Goal: Task Accomplishment & Management: Complete application form

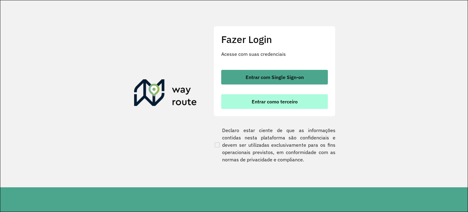
click at [284, 99] on span "Entrar como terceiro" at bounding box center [274, 101] width 46 height 5
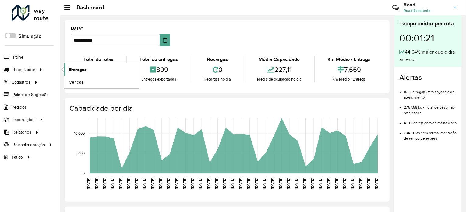
click at [75, 68] on span "Entregas" at bounding box center [77, 69] width 17 height 6
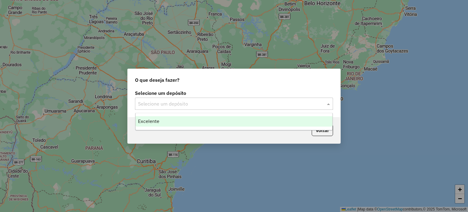
click at [199, 103] on input "text" at bounding box center [228, 103] width 180 height 7
click at [185, 121] on div "Excelente" at bounding box center [233, 121] width 197 height 10
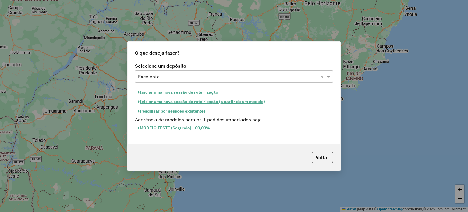
click at [162, 109] on button "Pesquisar por sessões existentes" at bounding box center [171, 110] width 73 height 9
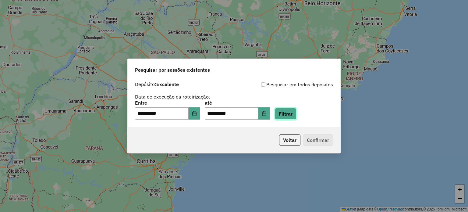
click at [288, 117] on button "Filtrar" at bounding box center [286, 114] width 22 height 12
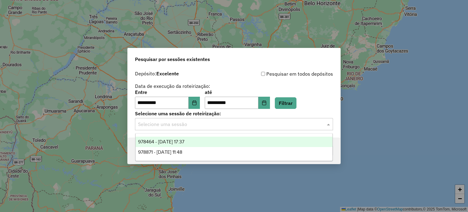
click at [188, 119] on div "Selecione uma sessão" at bounding box center [234, 124] width 198 height 12
click at [178, 140] on span "978464 - 13/08/2025 17:37" at bounding box center [161, 141] width 46 height 5
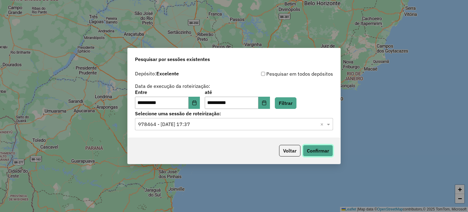
click at [320, 149] on button "Confirmar" at bounding box center [318, 151] width 30 height 12
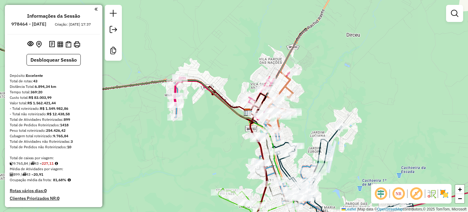
drag, startPoint x: 289, startPoint y: 68, endPoint x: 309, endPoint y: 117, distance: 53.0
click at [309, 117] on div "Janela de atendimento Grade de atendimento Capacidade Transportadoras Veículos …" at bounding box center [234, 106] width 468 height 212
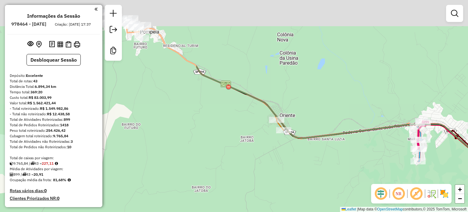
drag, startPoint x: 189, startPoint y: 143, endPoint x: 443, endPoint y: 197, distance: 260.2
click at [449, 205] on div "Janela de atendimento Grade de atendimento Capacidade Transportadoras Veículos …" at bounding box center [234, 106] width 468 height 212
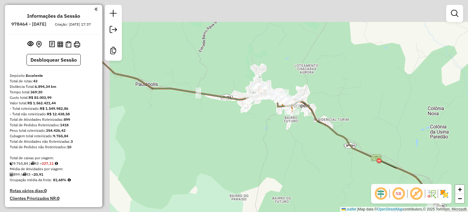
drag, startPoint x: 258, startPoint y: 91, endPoint x: 365, endPoint y: 148, distance: 121.1
click at [365, 148] on div "Janela de atendimento Grade de atendimento Capacidade Transportadoras Veículos …" at bounding box center [234, 106] width 468 height 212
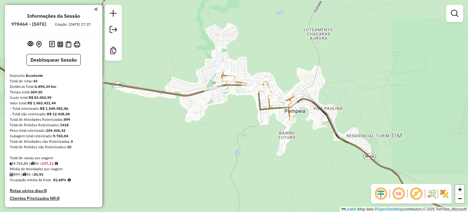
drag, startPoint x: 323, startPoint y: 161, endPoint x: 281, endPoint y: 153, distance: 42.7
click at [287, 157] on div "Janela de atendimento Grade de atendimento Capacidade Transportadoras Veículos …" at bounding box center [234, 106] width 468 height 212
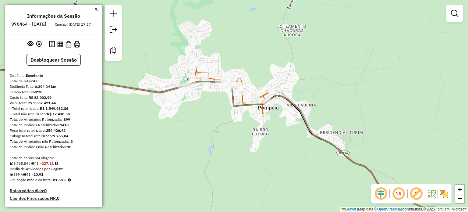
click at [51, 59] on div "Informações da Sessão 978464 - 13/08/2025 Criação: 12/08/2025 17:37 Desbloquear…" at bounding box center [53, 106] width 97 height 202
click at [51, 61] on button "Desbloquear Sessão" at bounding box center [53, 60] width 54 height 12
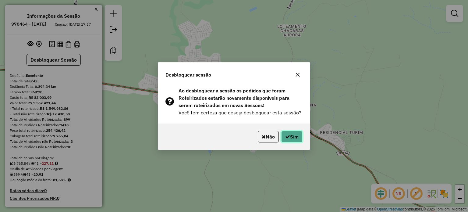
click at [290, 131] on button "Sim" at bounding box center [291, 137] width 21 height 12
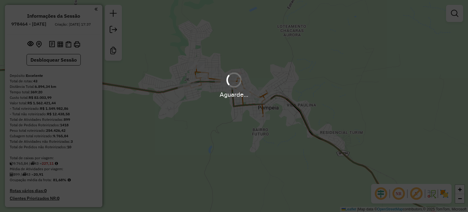
click at [210, 46] on div "Aguarde..." at bounding box center [234, 106] width 468 height 212
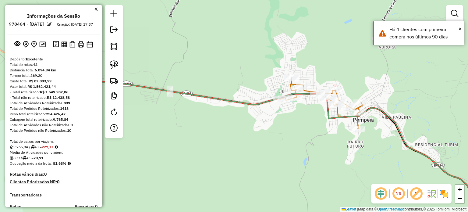
drag, startPoint x: 209, startPoint y: 46, endPoint x: 302, endPoint y: 57, distance: 93.2
click at [304, 58] on div "Janela de atendimento Grade de atendimento Capacidade Transportadoras Veículos …" at bounding box center [234, 106] width 468 height 212
click at [107, 58] on link at bounding box center [113, 64] width 13 height 13
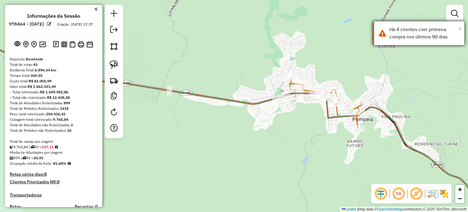
click at [460, 29] on span "×" at bounding box center [459, 28] width 3 height 7
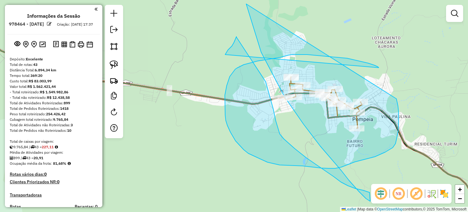
click at [225, 55] on icon at bounding box center [312, 102] width 174 height 197
click at [190, 142] on div "Janela de atendimento Grade de atendimento Capacidade Transportadoras Veículos …" at bounding box center [234, 106] width 468 height 212
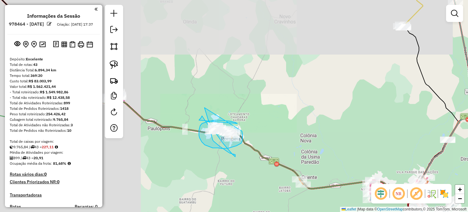
click at [291, 131] on div "Janela de atendimento Grade de atendimento Capacidade Transportadoras Veículos …" at bounding box center [234, 106] width 468 height 212
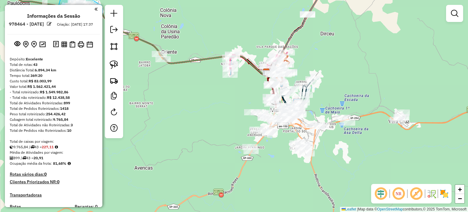
drag, startPoint x: 330, startPoint y: 136, endPoint x: 183, endPoint y: 6, distance: 196.1
click at [181, 6] on div "Janela de atendimento Grade de atendimento Capacidade Transportadoras Veículos …" at bounding box center [234, 106] width 468 height 212
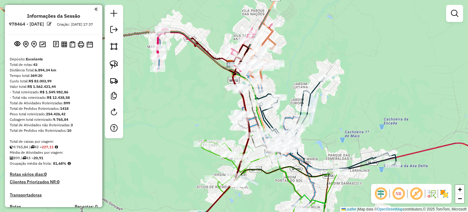
drag, startPoint x: 368, startPoint y: 95, endPoint x: 355, endPoint y: 125, distance: 32.9
click at [355, 125] on div "Janela de atendimento Grade de atendimento Capacidade Transportadoras Veículos …" at bounding box center [234, 106] width 468 height 212
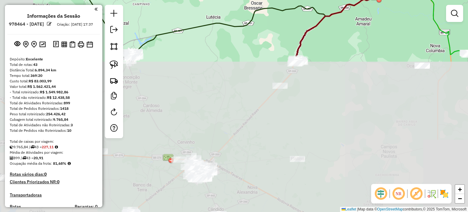
drag, startPoint x: 300, startPoint y: 187, endPoint x: 375, endPoint y: 16, distance: 187.6
click at [375, 16] on div "Janela de atendimento Grade de atendimento Capacidade Transportadoras Veículos …" at bounding box center [234, 106] width 468 height 212
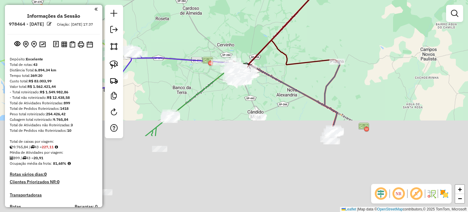
drag, startPoint x: 208, startPoint y: 124, endPoint x: 254, endPoint y: 18, distance: 115.1
click at [253, 18] on div "Janela de atendimento Grade de atendimento Capacidade Transportadoras Veículos …" at bounding box center [234, 106] width 468 height 212
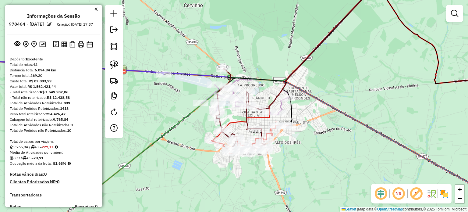
drag, startPoint x: 239, startPoint y: 114, endPoint x: 263, endPoint y: 89, distance: 35.5
click at [263, 89] on div "Janela de atendimento Grade de atendimento Capacidade Transportadoras Veículos …" at bounding box center [234, 106] width 468 height 212
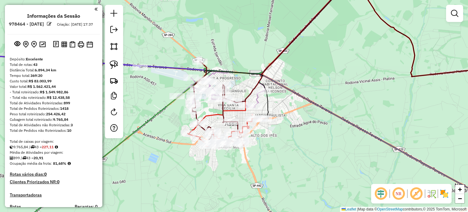
drag, startPoint x: 236, startPoint y: 33, endPoint x: 214, endPoint y: 38, distance: 22.6
click at [210, 25] on div "Janela de atendimento Grade de atendimento Capacidade Transportadoras Veículos …" at bounding box center [234, 106] width 468 height 212
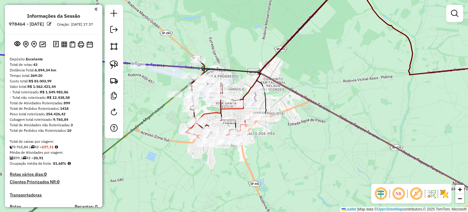
click at [255, 99] on icon at bounding box center [261, 42] width 172 height 126
select select "**********"
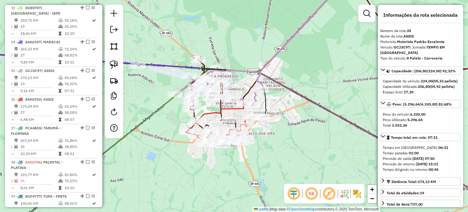
scroll to position [1294, 0]
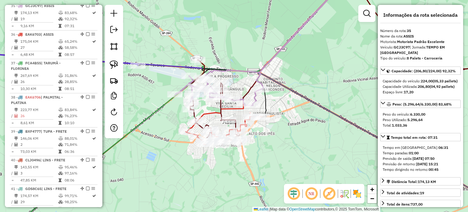
click at [310, 43] on div "Janela de atendimento Grade de atendimento Capacidade Transportadoras Veículos …" at bounding box center [234, 106] width 468 height 212
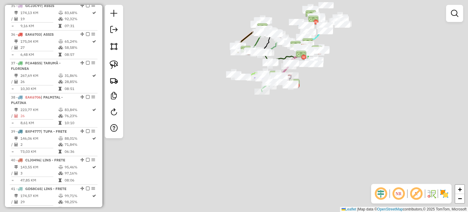
click at [339, 62] on div "Rota 43 - Placa EGP5I36 86078 - ALESSANDRA FATIMA GO Rota 27 - Placa DUS5705 54…" at bounding box center [234, 106] width 468 height 212
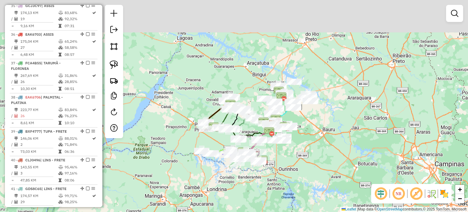
drag, startPoint x: 350, startPoint y: 43, endPoint x: 308, endPoint y: 118, distance: 86.8
click at [318, 120] on div "Janela de atendimento Grade de atendimento Capacidade Transportadoras Veículos …" at bounding box center [234, 106] width 468 height 212
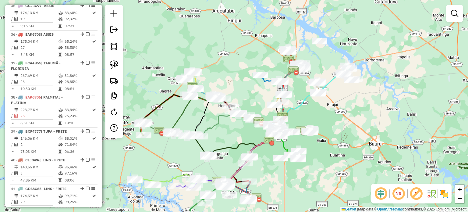
drag, startPoint x: 288, startPoint y: 125, endPoint x: 336, endPoint y: 122, distance: 48.2
click at [336, 122] on div "Janela de atendimento Grade de atendimento Capacidade Transportadoras Veículos …" at bounding box center [234, 106] width 468 height 212
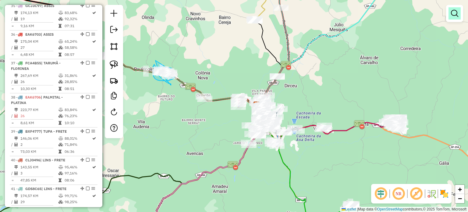
click at [452, 14] on em at bounding box center [454, 13] width 7 height 7
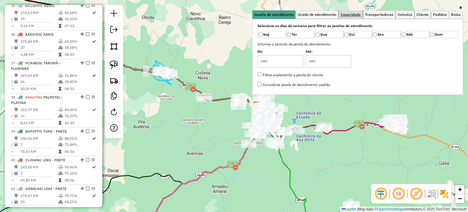
click at [360, 15] on span "Capacidade" at bounding box center [350, 15] width 20 height 4
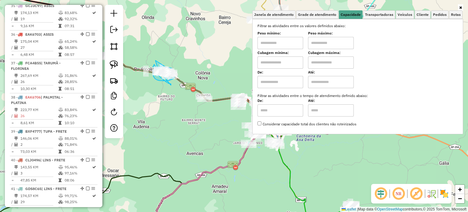
click at [281, 46] on input "text" at bounding box center [280, 43] width 46 height 12
click at [270, 53] on label "Cubagem mínima:" at bounding box center [280, 52] width 46 height 5
click at [199, 57] on div "Janela de atendimento Grade de atendimento Capacidade Transportadoras Veículos …" at bounding box center [234, 106] width 468 height 212
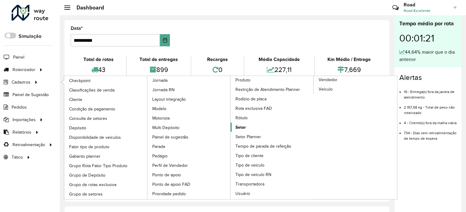
click at [225, 120] on ul "Checkpoint Classificações de venda Cliente Condição de pagamento Consulta de se…" at bounding box center [141, 137] width 167 height 123
click at [244, 114] on span "Rótulo" at bounding box center [241, 117] width 13 height 6
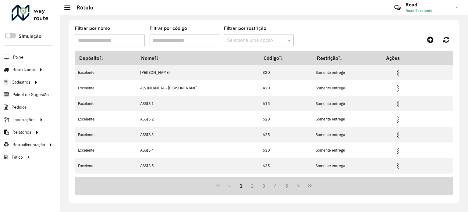
click at [121, 41] on input "Filtrar por nome" at bounding box center [110, 40] width 70 height 12
click at [116, 29] on div "Filtrar por nome" at bounding box center [110, 36] width 70 height 20
click at [265, 55] on th "Código" at bounding box center [285, 57] width 53 height 13
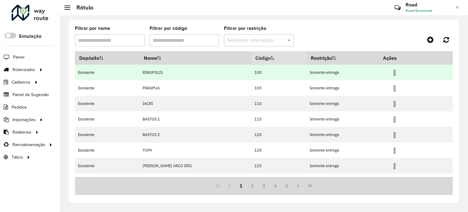
click at [167, 70] on td "RINOPOLIS" at bounding box center [194, 73] width 111 height 16
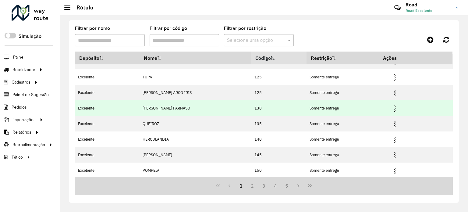
click at [166, 108] on td "TUPA PARNASO" at bounding box center [194, 108] width 111 height 16
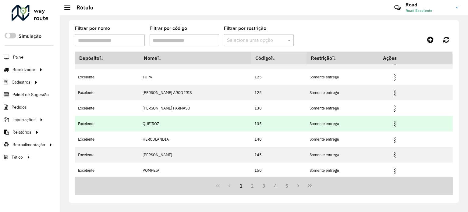
click at [164, 124] on td "QUEIROZ" at bounding box center [194, 124] width 111 height 16
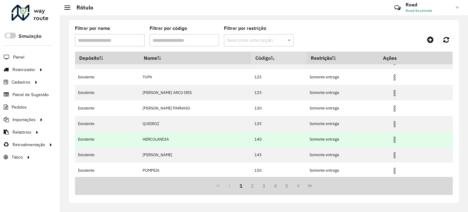
click at [164, 135] on td "HERCULANDIA" at bounding box center [194, 139] width 111 height 16
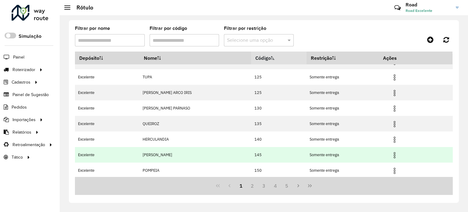
click at [165, 157] on td "QUINTANA - VARPA" at bounding box center [194, 155] width 111 height 16
drag, startPoint x: 165, startPoint y: 157, endPoint x: 171, endPoint y: 155, distance: 5.6
click at [168, 157] on td "QUINTANA - VARPA" at bounding box center [194, 155] width 111 height 16
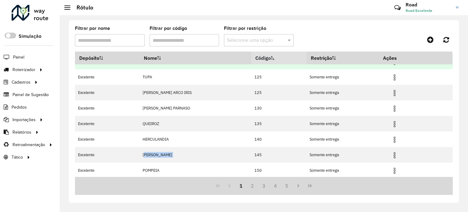
scroll to position [0, 0]
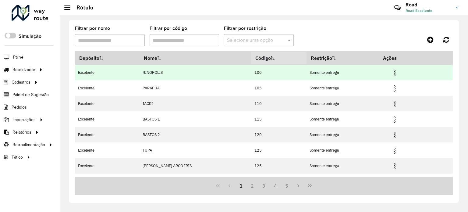
click at [156, 69] on td "RINOPOLIS" at bounding box center [194, 73] width 111 height 16
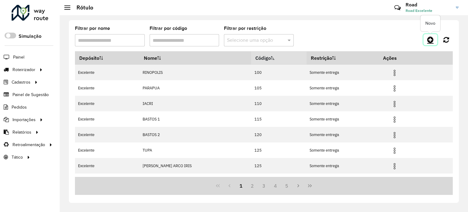
click at [432, 40] on icon at bounding box center [430, 39] width 6 height 7
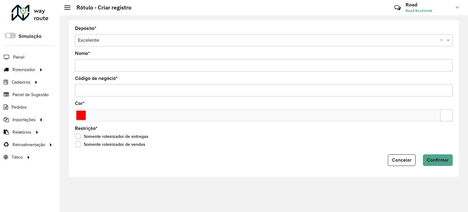
click at [109, 57] on div "Nome *" at bounding box center [264, 61] width 378 height 20
click at [104, 61] on input "Nome *" at bounding box center [264, 65] width 378 height 12
type input "*"
click at [404, 162] on button "Cancelar" at bounding box center [402, 160] width 28 height 12
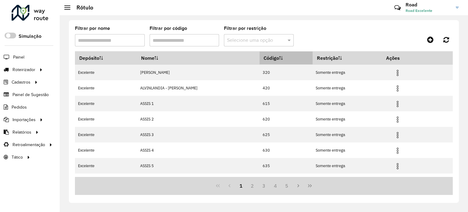
click at [259, 58] on th "Código" at bounding box center [285, 57] width 53 height 13
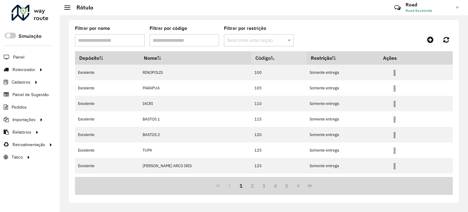
click at [271, 58] on icon at bounding box center [273, 58] width 4 height 4
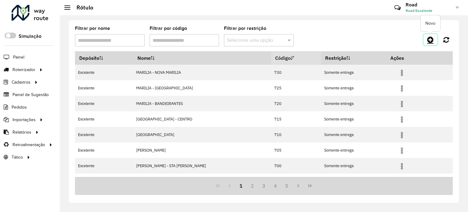
click at [431, 39] on icon at bounding box center [430, 39] width 6 height 7
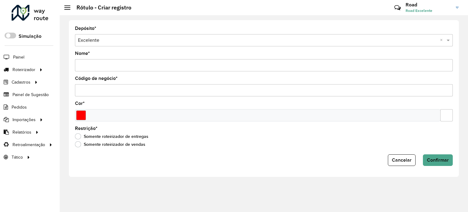
click at [92, 61] on input "Nome *" at bounding box center [264, 65] width 378 height 12
type input "*"
type input "******"
click at [137, 87] on input "Código de negócio *" at bounding box center [264, 90] width 378 height 12
type input "***"
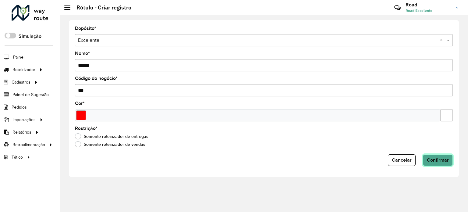
click at [437, 159] on span "Confirmar" at bounding box center [438, 159] width 22 height 5
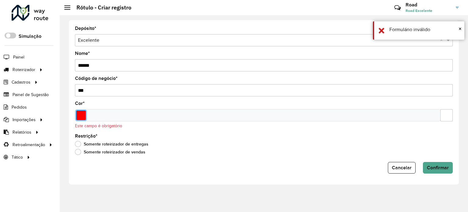
click at [81, 115] on input "Select a color" at bounding box center [81, 115] width 10 height 10
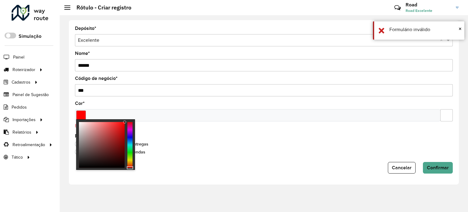
type input "*******"
click at [124, 120] on div at bounding box center [124, 121] width 3 height 3
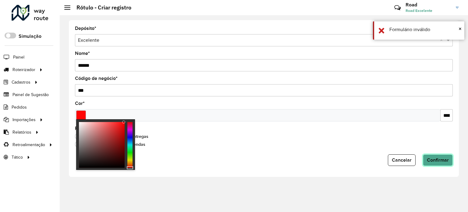
click at [443, 157] on span "Confirmar" at bounding box center [438, 159] width 22 height 5
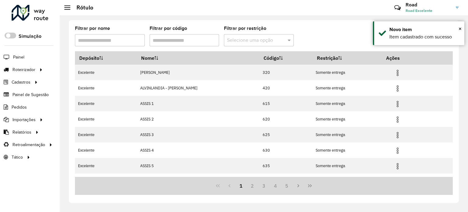
click at [243, 40] on input "text" at bounding box center [252, 40] width 51 height 7
click at [285, 28] on div "Filtrar por restrição Selecione uma opção" at bounding box center [259, 36] width 70 height 20
click at [458, 28] on div "Novo item" at bounding box center [424, 29] width 70 height 7
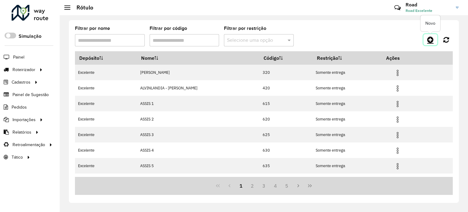
click at [429, 39] on icon at bounding box center [430, 39] width 6 height 7
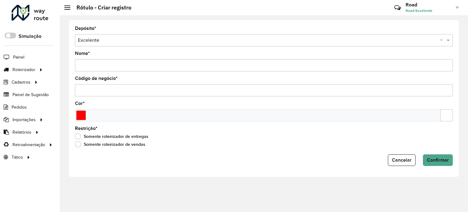
click at [84, 70] on input "Nome *" at bounding box center [264, 65] width 378 height 12
type input "**********"
click at [91, 91] on input "Código de negócio *" at bounding box center [264, 90] width 378 height 12
type input "***"
click at [83, 114] on input "Select a color" at bounding box center [81, 115] width 10 height 10
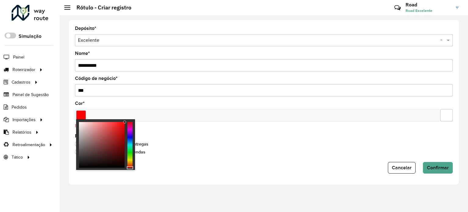
type input "*******"
click at [124, 122] on div at bounding box center [124, 121] width 3 height 3
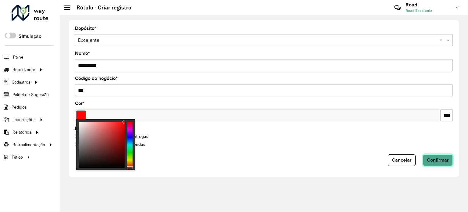
click at [445, 158] on span "Confirmar" at bounding box center [438, 159] width 22 height 5
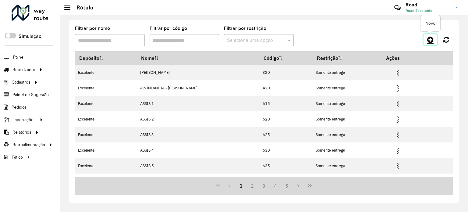
click at [427, 43] on icon at bounding box center [430, 39] width 6 height 7
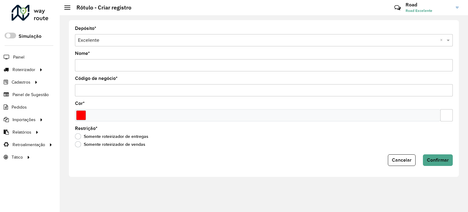
click at [112, 63] on input "Nome *" at bounding box center [264, 65] width 378 height 12
type input "*******"
click at [106, 94] on input "Código de negócio *" at bounding box center [264, 90] width 378 height 12
type input "***"
click at [83, 114] on input "Select a color" at bounding box center [81, 115] width 10 height 10
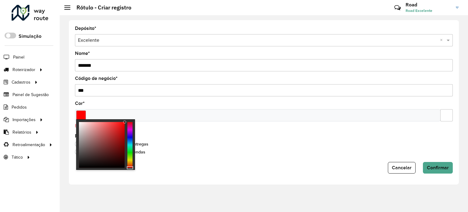
type input "*******"
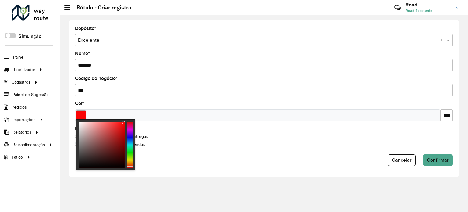
click at [124, 122] on div at bounding box center [123, 122] width 3 height 3
click at [441, 162] on button "Confirmar" at bounding box center [438, 160] width 30 height 12
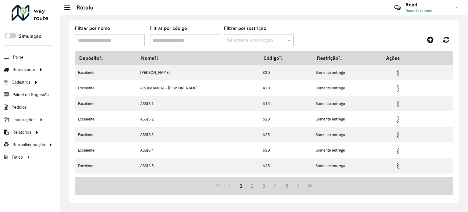
click at [330, 29] on formly-group "Filtrar por nome Filtrar por código Filtrar por restrição Selecione uma opção" at bounding box center [214, 38] width 278 height 25
click at [432, 37] on icon at bounding box center [430, 39] width 6 height 7
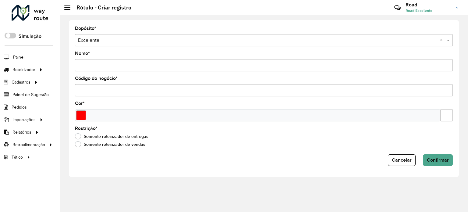
click at [114, 66] on input "Nome *" at bounding box center [264, 65] width 378 height 12
type input "*********"
click at [101, 86] on input "Código de negócio *" at bounding box center [264, 90] width 378 height 12
type input "***"
click at [89, 114] on div at bounding box center [257, 115] width 365 height 12
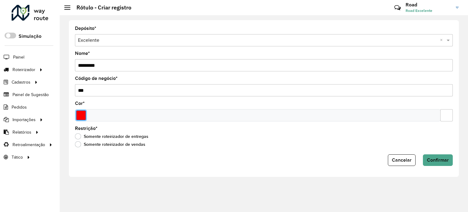
click at [81, 113] on input "Select a color" at bounding box center [81, 115] width 10 height 10
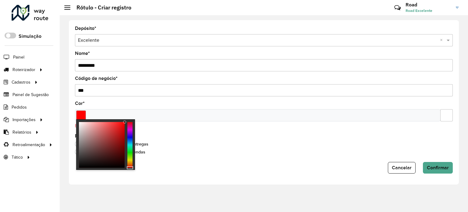
type input "*******"
click at [124, 122] on div at bounding box center [124, 121] width 3 height 3
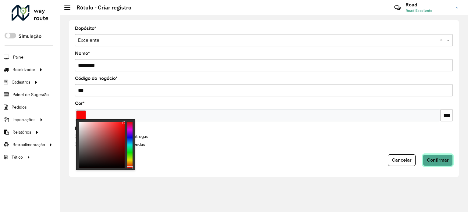
click at [442, 157] on span "Confirmar" at bounding box center [438, 159] width 22 height 5
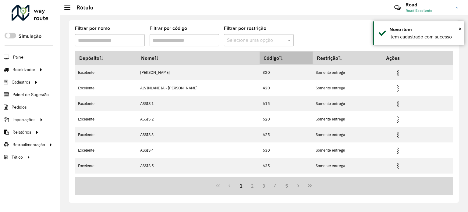
click at [261, 54] on th "Código" at bounding box center [285, 57] width 53 height 13
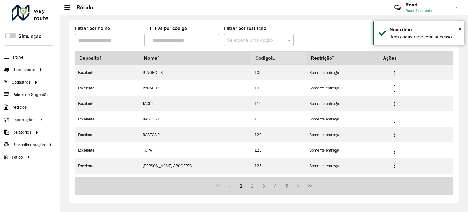
click at [261, 55] on th "Código" at bounding box center [278, 57] width 55 height 13
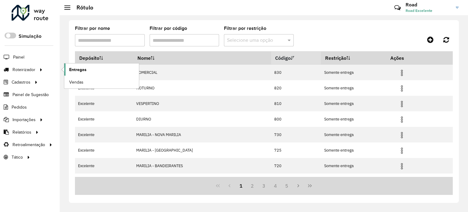
click at [71, 67] on span "Entregas" at bounding box center [77, 69] width 17 height 6
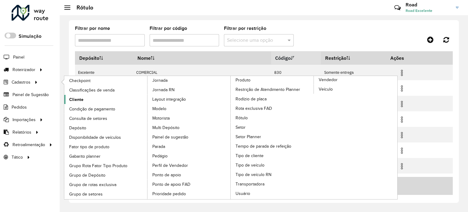
click at [70, 98] on span "Cliente" at bounding box center [76, 99] width 14 height 6
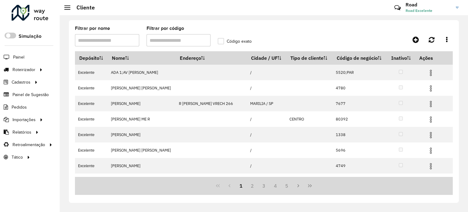
click at [177, 37] on input "Filtrar por código" at bounding box center [178, 40] width 64 height 12
click at [117, 39] on input "Filtrar por nome" at bounding box center [107, 40] width 64 height 12
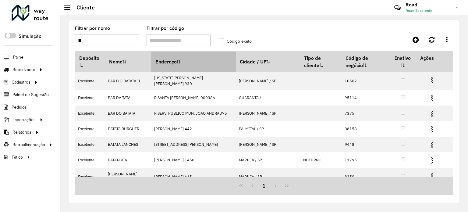
type input "*"
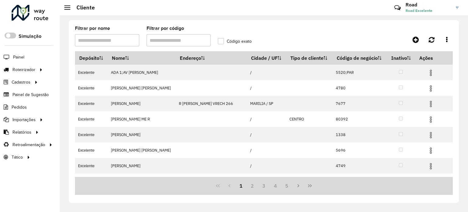
click at [169, 38] on input "Filtrar por código" at bounding box center [178, 40] width 64 height 12
click at [86, 39] on input "Filtrar por nome" at bounding box center [107, 40] width 64 height 12
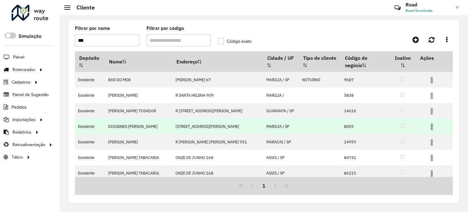
type input "****"
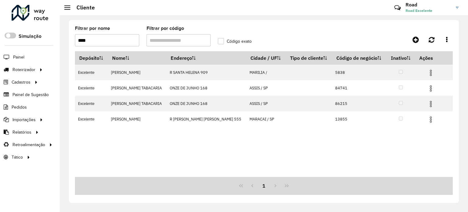
click at [110, 40] on input "****" at bounding box center [107, 40] width 64 height 12
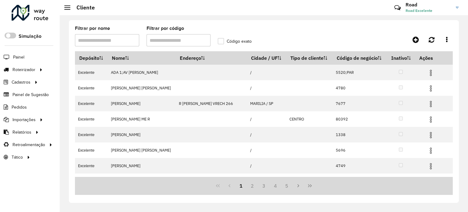
click at [84, 42] on input "Filtrar por nome" at bounding box center [107, 40] width 64 height 12
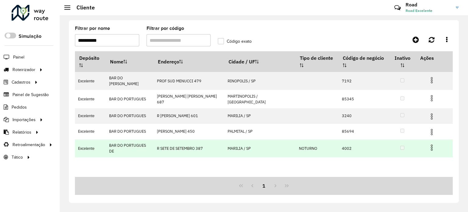
type input "**********"
click at [428, 144] on img at bounding box center [431, 147] width 7 height 7
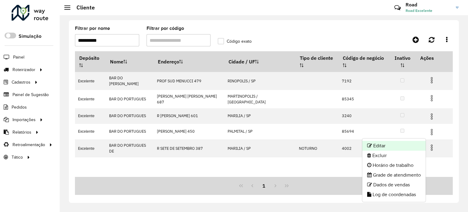
click at [398, 145] on li "Editar" at bounding box center [393, 146] width 63 height 10
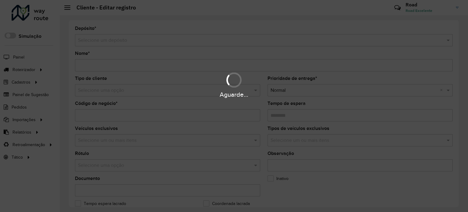
type input "**********"
type input "****"
type input "********"
type input "**********"
type input "*******"
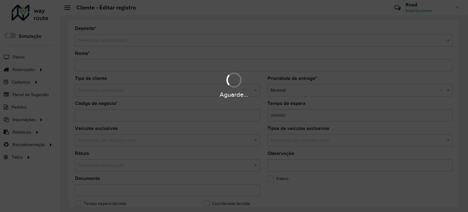
type input "*********"
type input "********"
type input "**********"
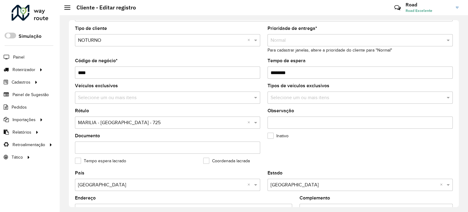
scroll to position [61, 0]
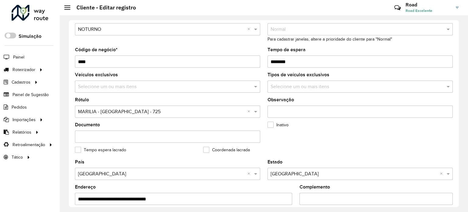
click at [175, 108] on input "text" at bounding box center [161, 111] width 167 height 7
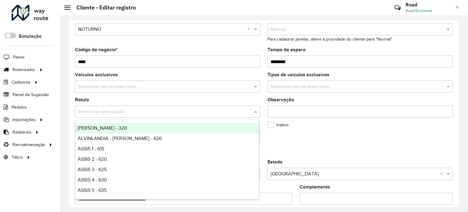
click at [174, 108] on input "text" at bounding box center [161, 111] width 167 height 7
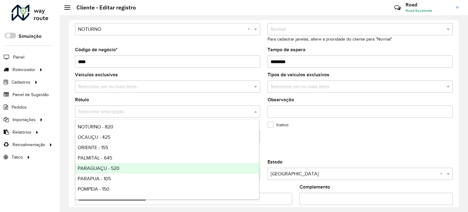
scroll to position [426, 0]
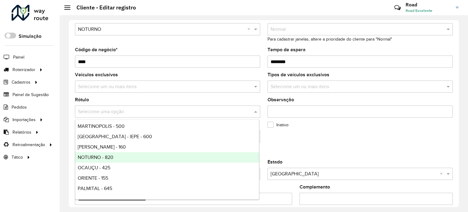
click at [109, 159] on span "NOTURNO - 820" at bounding box center [96, 156] width 36 height 5
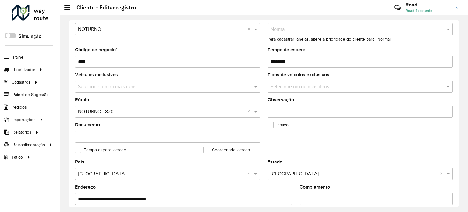
click at [332, 145] on formly-field "Inativo" at bounding box center [328, 134] width 128 height 25
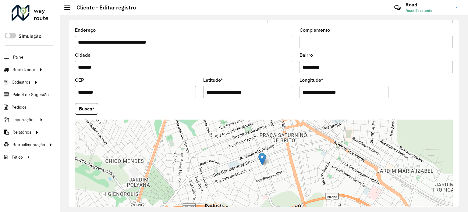
scroll to position [246, 0]
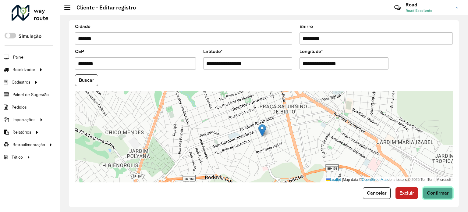
click at [445, 193] on button "Confirmar" at bounding box center [438, 193] width 30 height 12
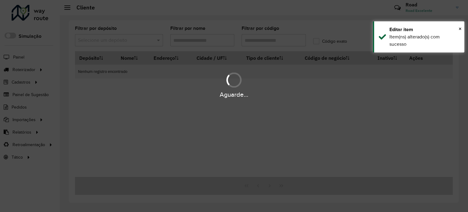
type input "**********"
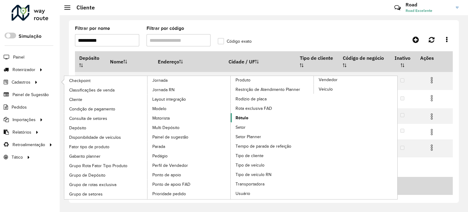
click at [241, 114] on span "Rótulo" at bounding box center [241, 117] width 13 height 6
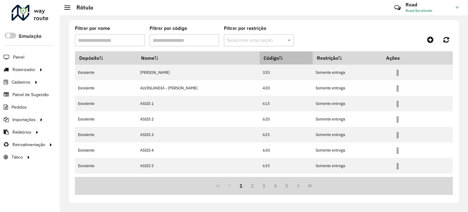
click at [265, 56] on th "Código" at bounding box center [285, 57] width 53 height 13
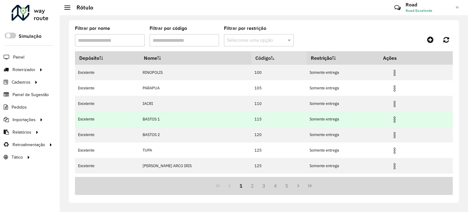
scroll to position [61, 0]
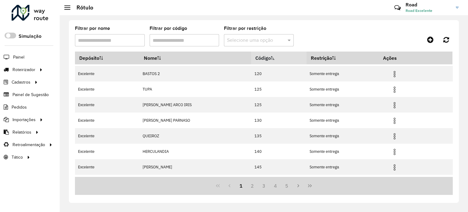
click at [271, 59] on icon at bounding box center [273, 58] width 4 height 4
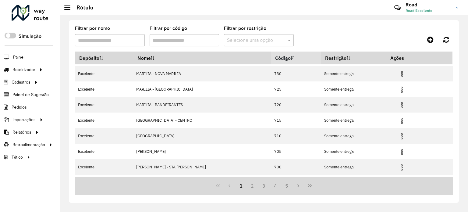
scroll to position [0, 0]
